Goal: Communication & Community: Share content

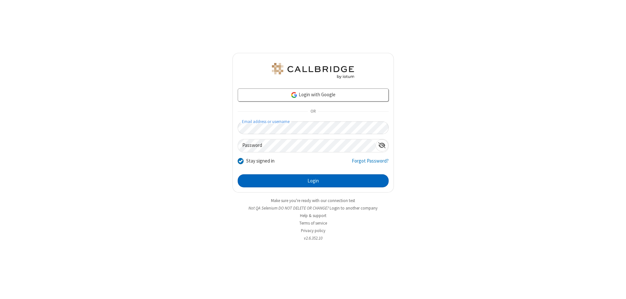
click at [313, 181] on button "Login" at bounding box center [313, 180] width 151 height 13
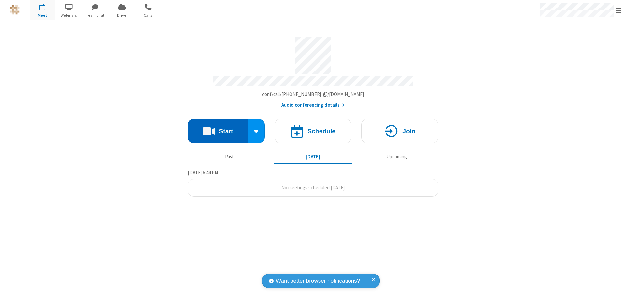
click at [218, 128] on button "Start" at bounding box center [218, 131] width 60 height 24
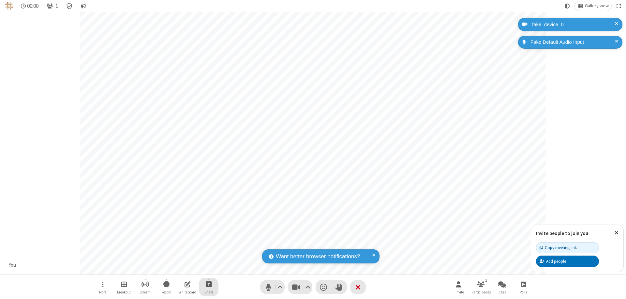
click at [209, 284] on span "Start sharing" at bounding box center [209, 284] width 6 height 8
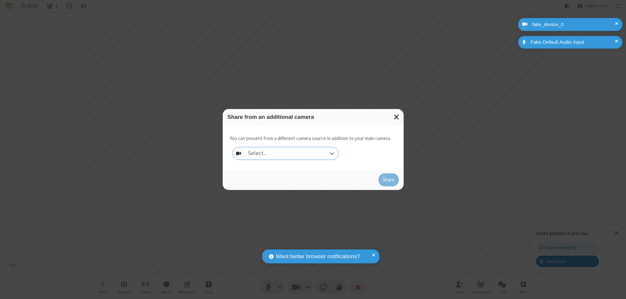
click at [291, 153] on div "Select..." at bounding box center [292, 153] width 94 height 12
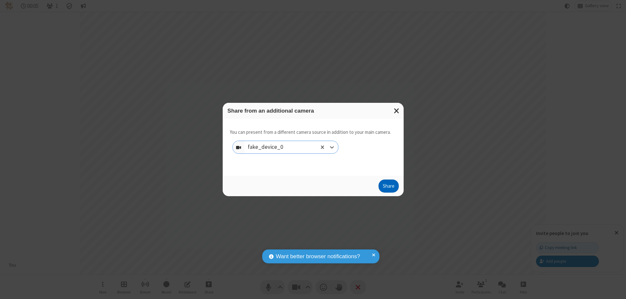
click at [389, 187] on button "Share" at bounding box center [389, 185] width 20 height 13
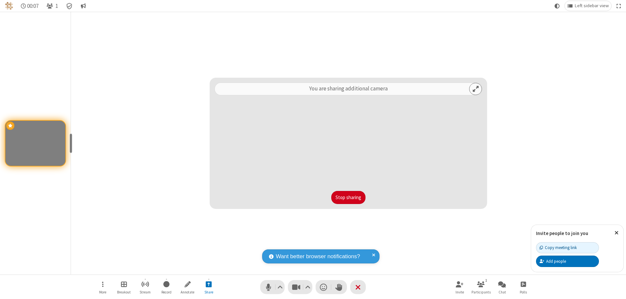
click at [348, 197] on button "Stop sharing" at bounding box center [348, 197] width 34 height 13
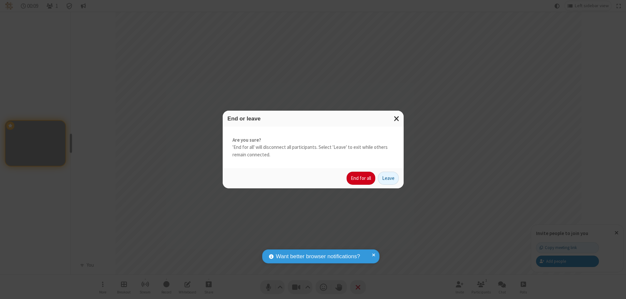
click at [361, 178] on button "End for all" at bounding box center [361, 178] width 29 height 13
